Goal: Find specific page/section: Find specific page/section

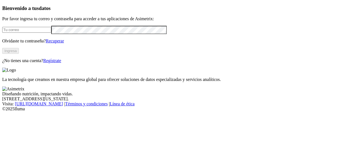
type input "[PERSON_NAME][EMAIL_ADDRESS][PERSON_NAME][DOMAIN_NAME]"
click at [19, 54] on button "Ingresa" at bounding box center [10, 51] width 17 height 6
